Goal: Find specific page/section: Find specific page/section

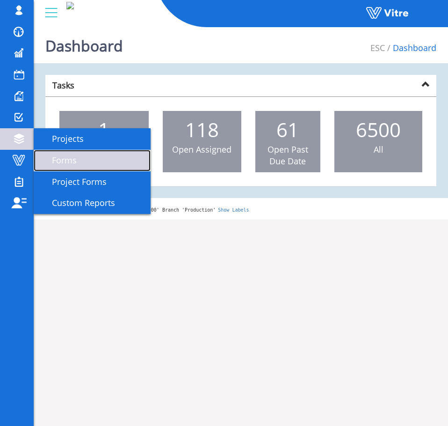
click at [94, 167] on link "Forms" at bounding box center [92, 161] width 117 height 22
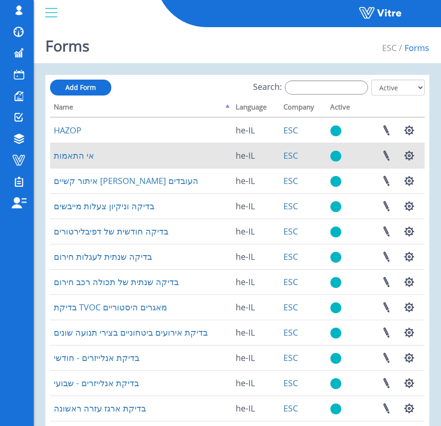
click at [92, 157] on td "אי התאמות" at bounding box center [141, 155] width 182 height 25
click at [87, 157] on link "אי התאמות" at bounding box center [74, 155] width 40 height 11
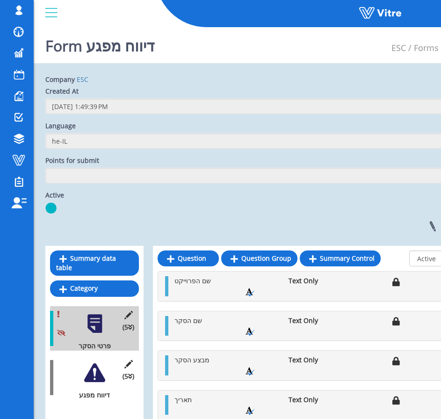
scroll to position [47, 0]
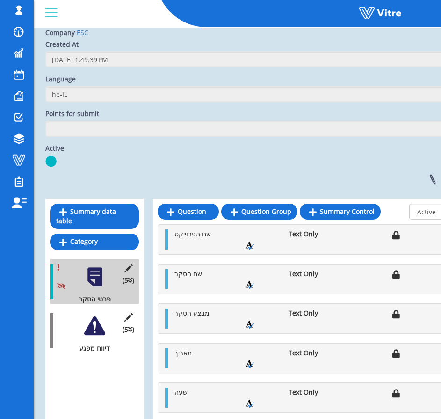
click at [99, 325] on div at bounding box center [94, 325] width 21 height 21
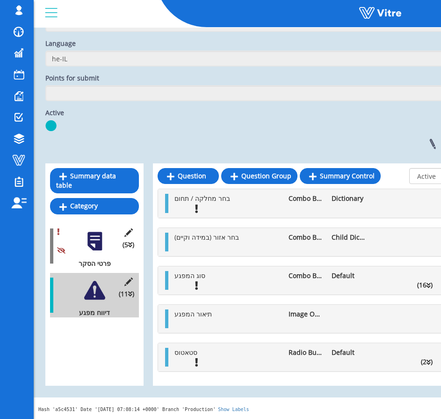
scroll to position [82, 38]
